Goal: Task Accomplishment & Management: Manage account settings

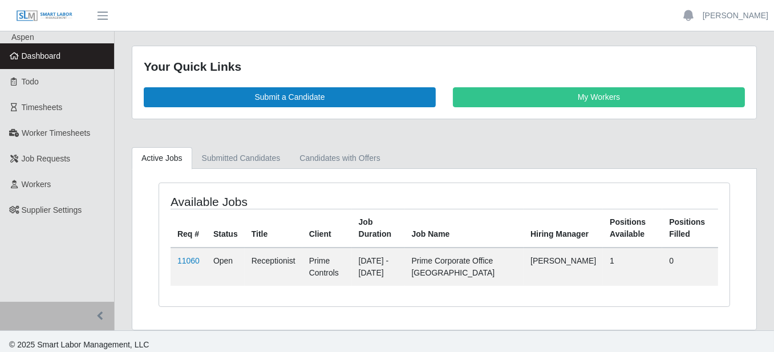
click at [35, 21] on img at bounding box center [44, 16] width 57 height 13
click at [229, 155] on link "Submitted Candidates" at bounding box center [241, 158] width 98 height 22
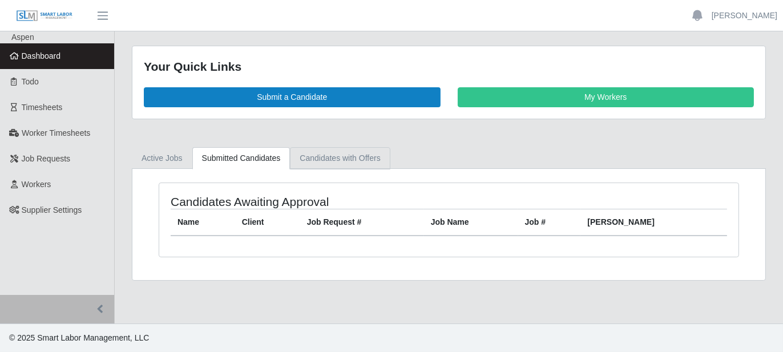
click at [355, 156] on link "Candidates with Offers" at bounding box center [340, 158] width 100 height 22
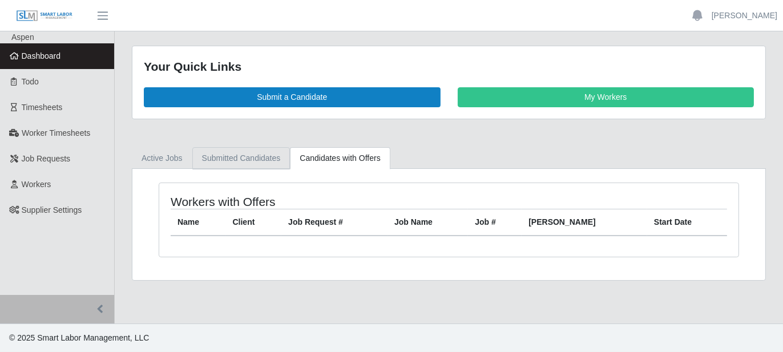
click at [227, 155] on link "Submitted Candidates" at bounding box center [241, 158] width 98 height 22
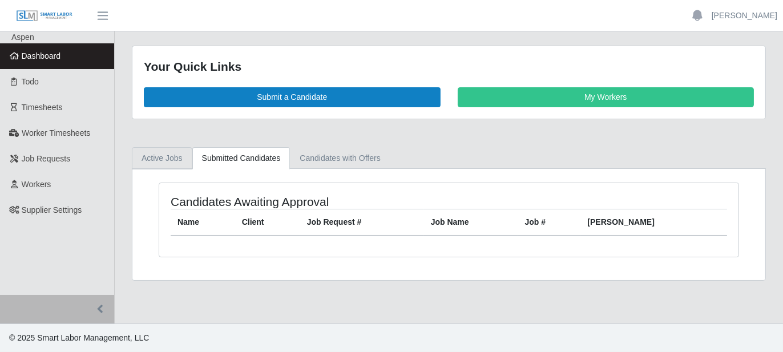
click at [173, 155] on link "Active Jobs" at bounding box center [162, 158] width 60 height 22
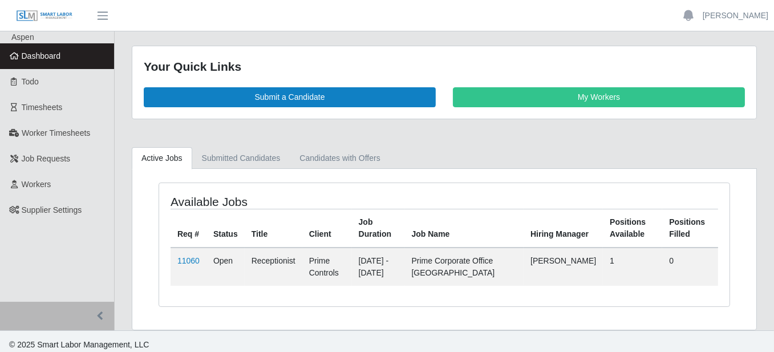
click at [0, 13] on link at bounding box center [44, 15] width 88 height 31
click at [51, 13] on img at bounding box center [44, 16] width 57 height 13
click at [583, 26] on header "Michael Randerson Account Settings Logout" at bounding box center [387, 15] width 774 height 31
click at [332, 154] on link "Candidates with Offers" at bounding box center [340, 158] width 100 height 22
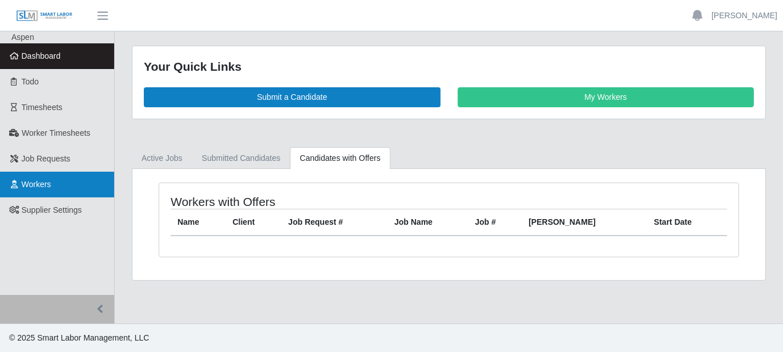
click at [34, 184] on span "Workers" at bounding box center [37, 184] width 30 height 9
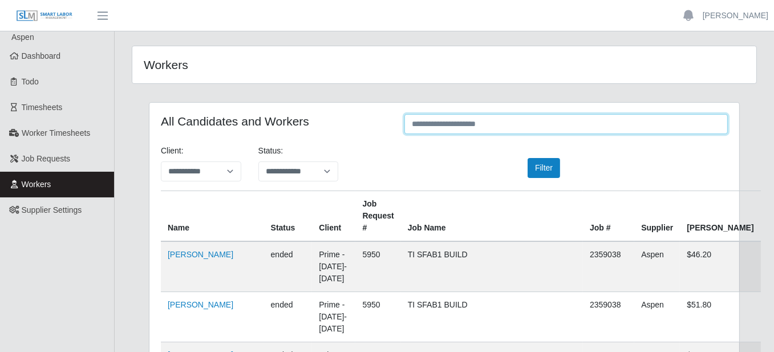
click at [431, 116] on input "text" at bounding box center [567, 124] width 324 height 20
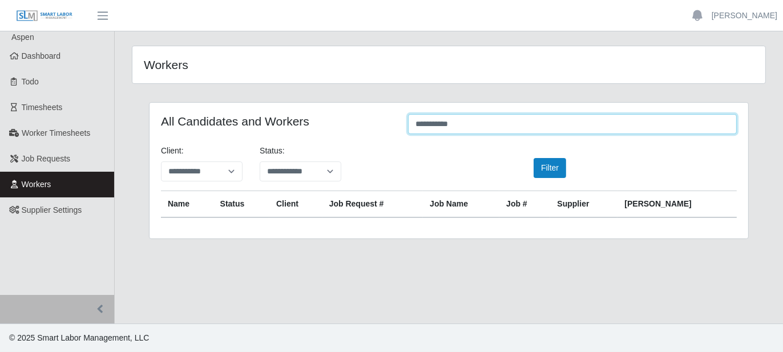
click at [478, 126] on input "**********" at bounding box center [572, 124] width 329 height 20
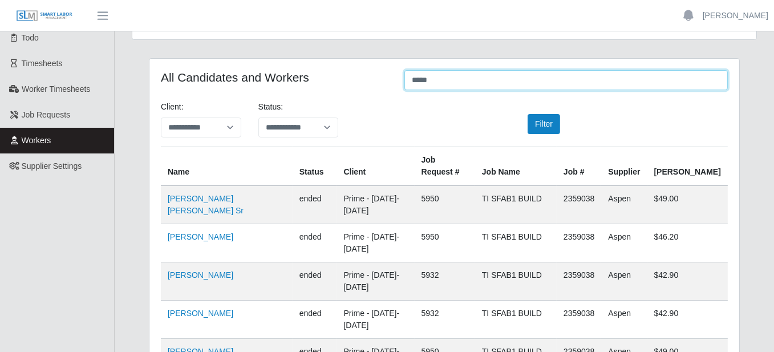
scroll to position [114, 0]
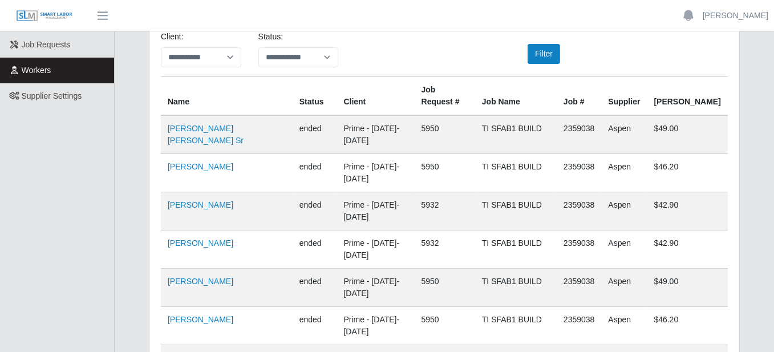
type input "****"
